Goal: Information Seeking & Learning: Learn about a topic

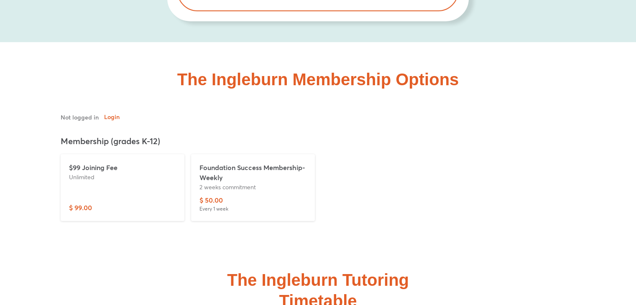
scroll to position [2899, 0]
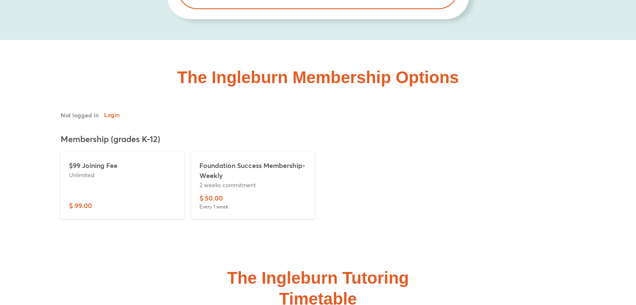
click at [278, 181] on p "2 weeks commitment" at bounding box center [252, 185] width 107 height 9
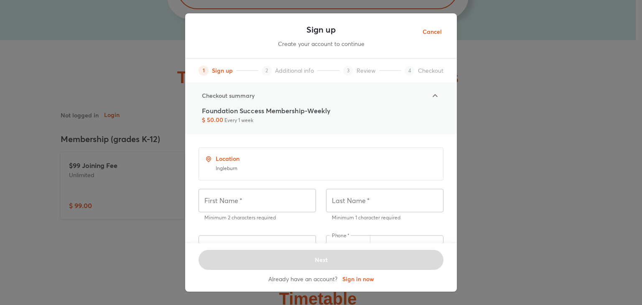
click at [435, 31] on span "Cancel" at bounding box center [432, 32] width 19 height 10
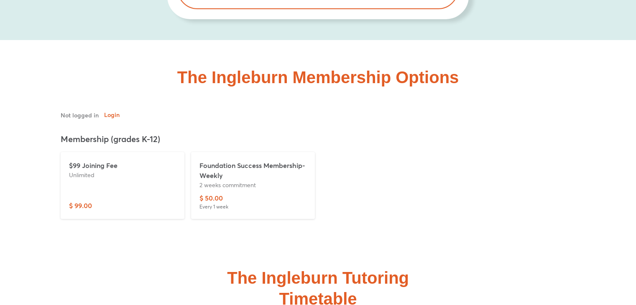
click at [173, 160] on div "$99 Joining Fee Unlimited" at bounding box center [122, 180] width 107 height 40
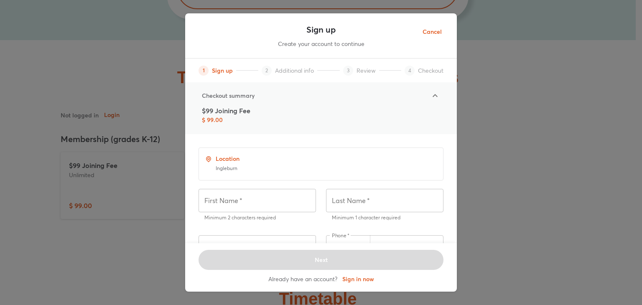
click at [436, 31] on span "Cancel" at bounding box center [432, 32] width 19 height 10
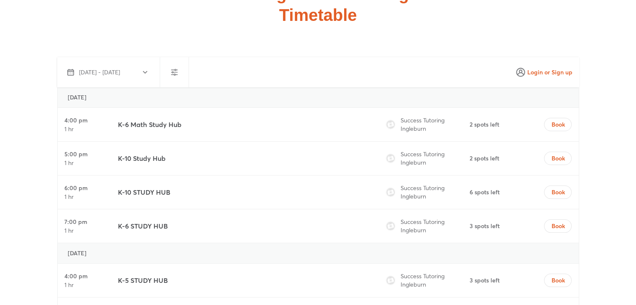
scroll to position [3182, 0]
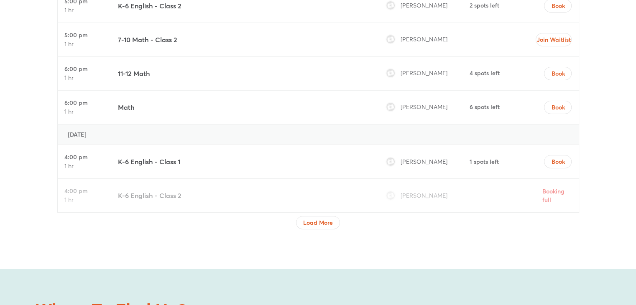
scroll to position [2826, 0]
click at [311, 218] on span "Load More" at bounding box center [318, 222] width 30 height 8
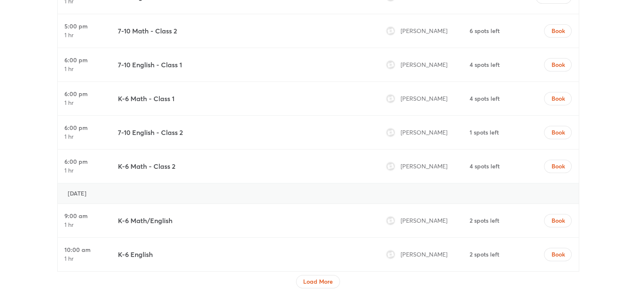
scroll to position [3509, 0]
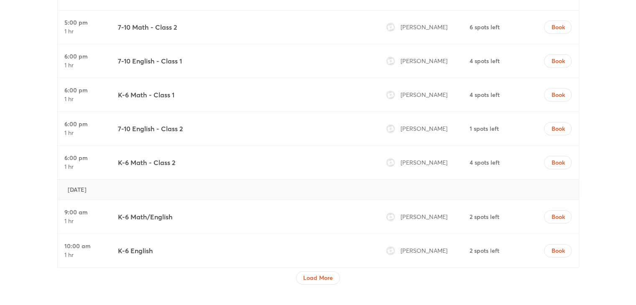
click at [428, 213] on span "Joanne Georgey" at bounding box center [423, 217] width 47 height 8
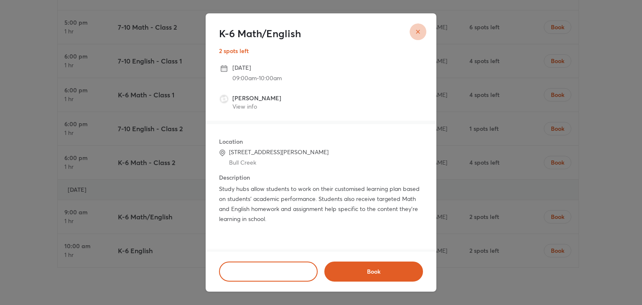
click at [414, 31] on button "close" at bounding box center [418, 31] width 17 height 17
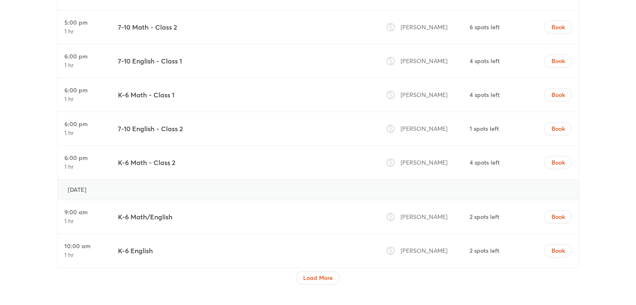
click at [392, 247] on img at bounding box center [390, 251] width 8 height 8
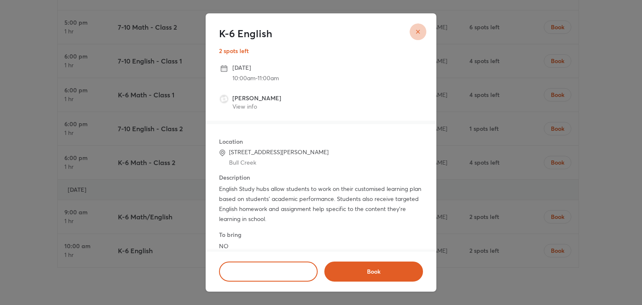
click at [417, 36] on button "close" at bounding box center [418, 31] width 17 height 17
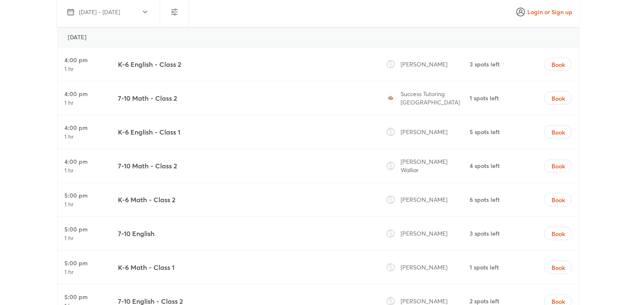
scroll to position [2284, 0]
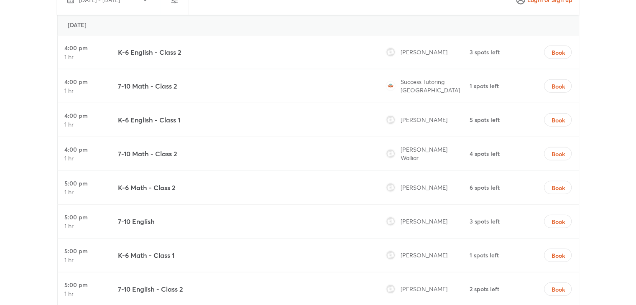
drag, startPoint x: 448, startPoint y: 176, endPoint x: 390, endPoint y: 178, distance: 57.7
click at [390, 205] on div "Joanne Georgey" at bounding box center [425, 221] width 86 height 33
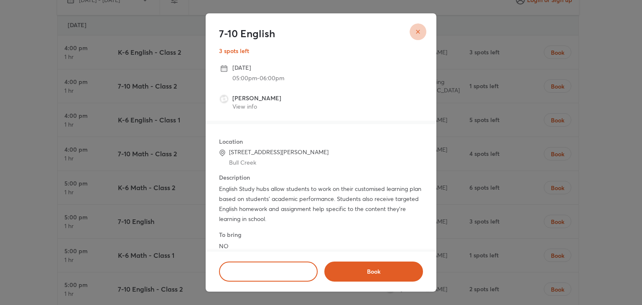
click at [417, 30] on icon "close" at bounding box center [418, 31] width 7 height 7
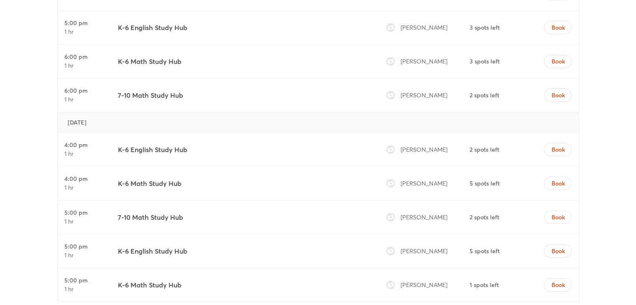
scroll to position [2726, 0]
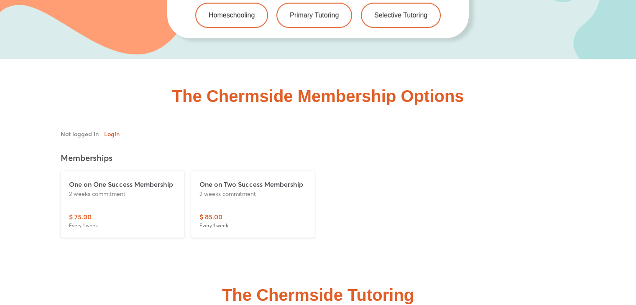
scroll to position [1920, 0]
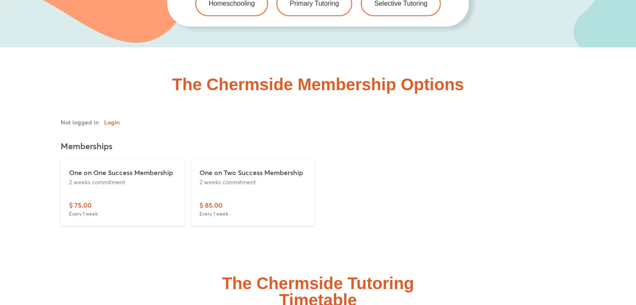
click at [147, 200] on div "$ 75.00 Every 1 week" at bounding box center [122, 209] width 107 height 18
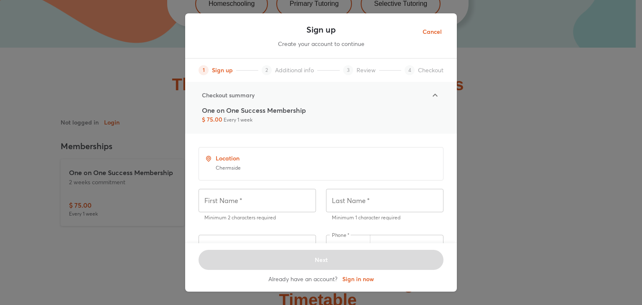
click at [436, 33] on span "Cancel" at bounding box center [432, 32] width 19 height 10
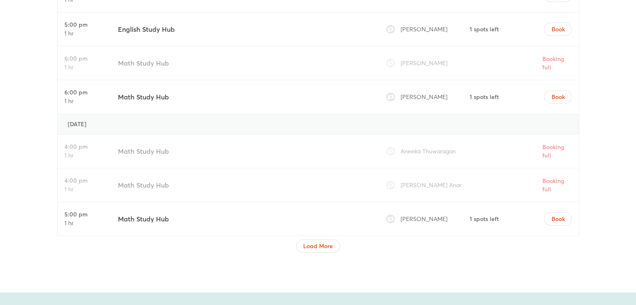
scroll to position [2720, 0]
click at [303, 239] on button "Load More" at bounding box center [318, 245] width 44 height 13
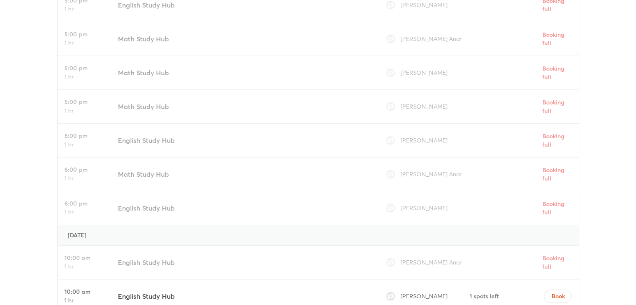
scroll to position [3298, 0]
